Goal: Task Accomplishment & Management: Manage account settings

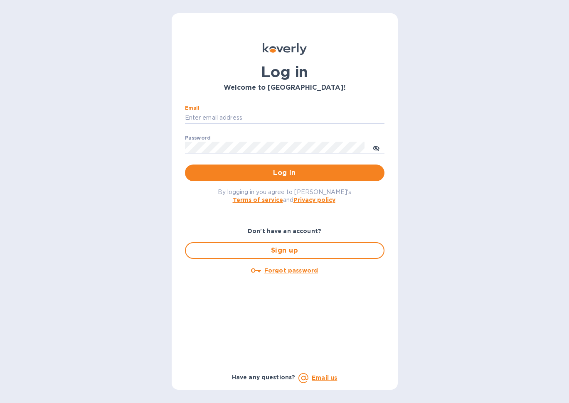
type input "[PERSON_NAME][EMAIL_ADDRESS][DOMAIN_NAME]"
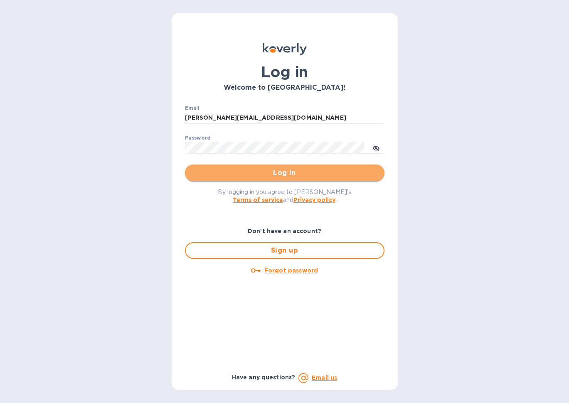
click at [292, 175] on span "Log in" at bounding box center [285, 173] width 186 height 10
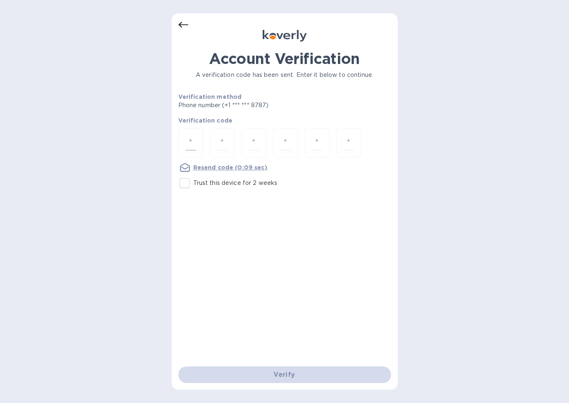
click at [194, 143] on input "number" at bounding box center [190, 142] width 11 height 15
type input "1"
type input "6"
type input "1"
type input "0"
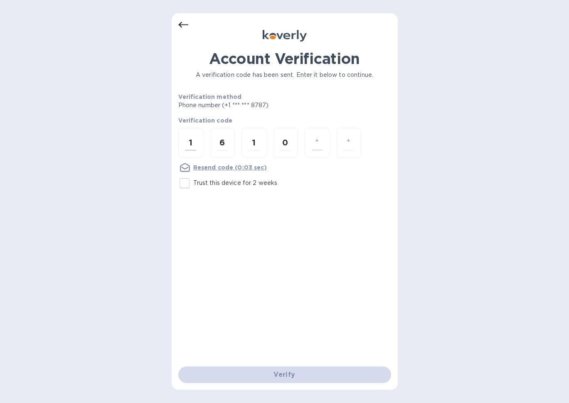
type input "9"
type input "6"
